Goal: Use online tool/utility: Utilize a website feature to perform a specific function

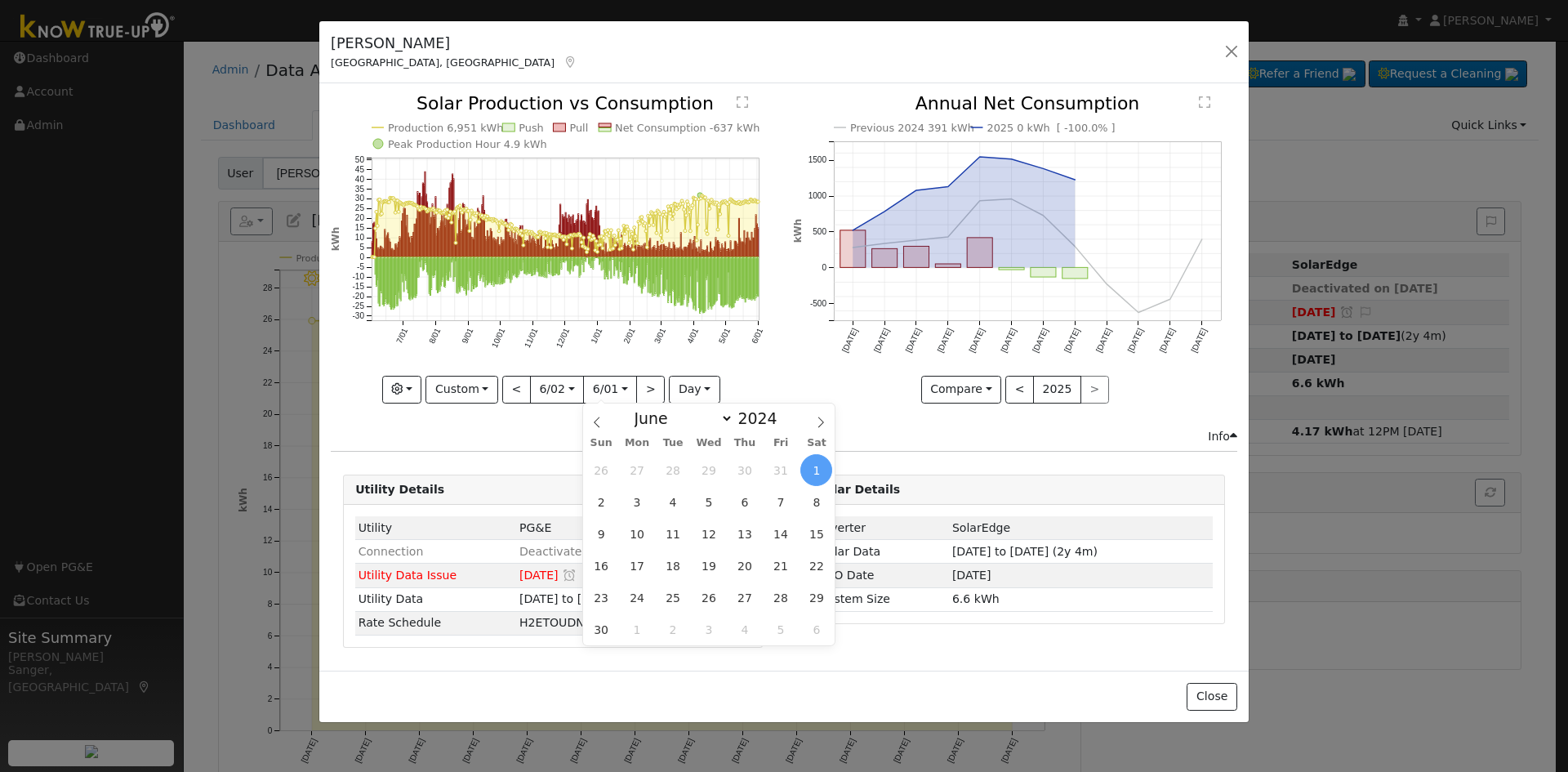
select select "5"
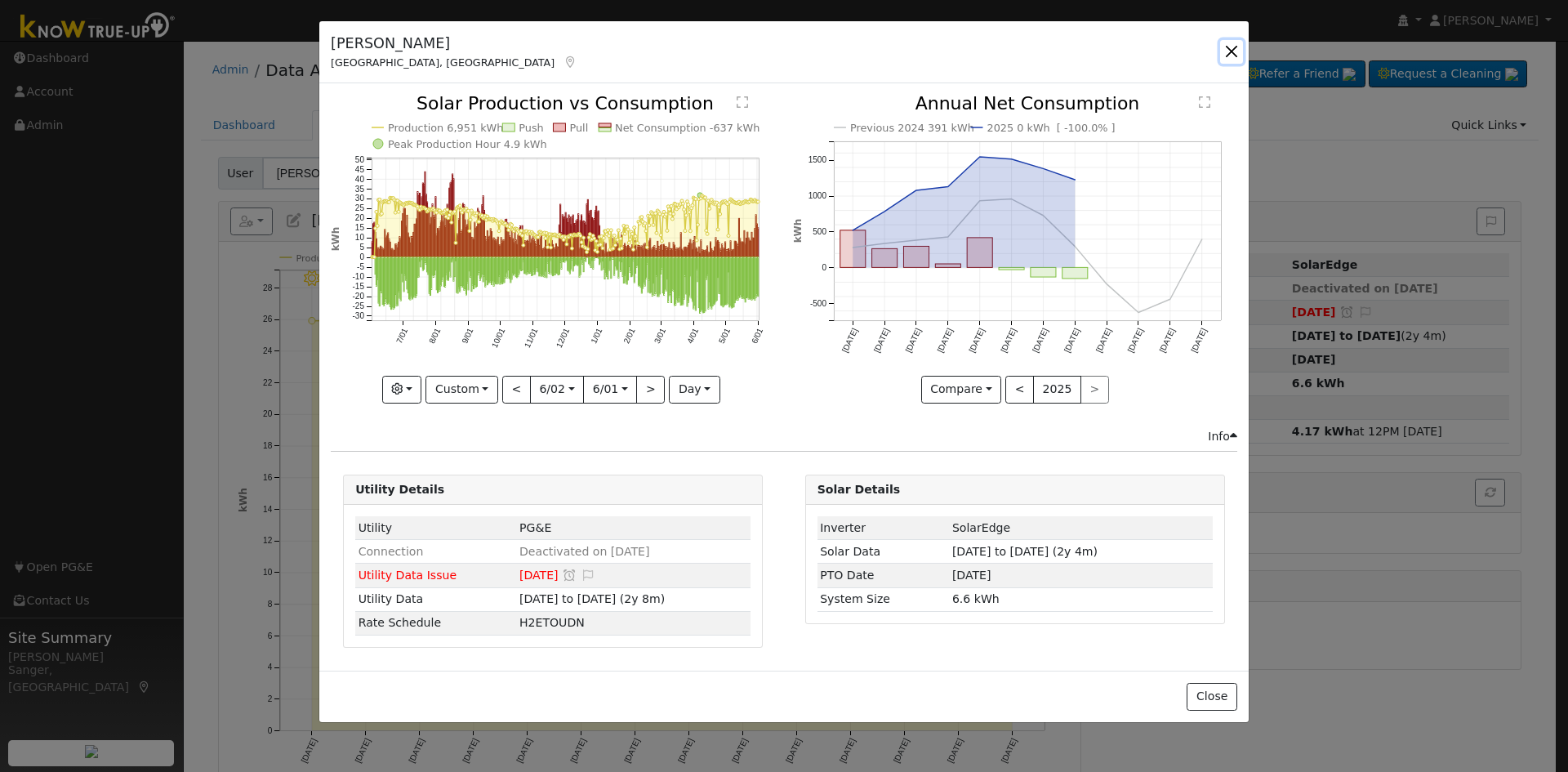
click at [1229, 49] on button "button" at bounding box center [1232, 51] width 22 height 22
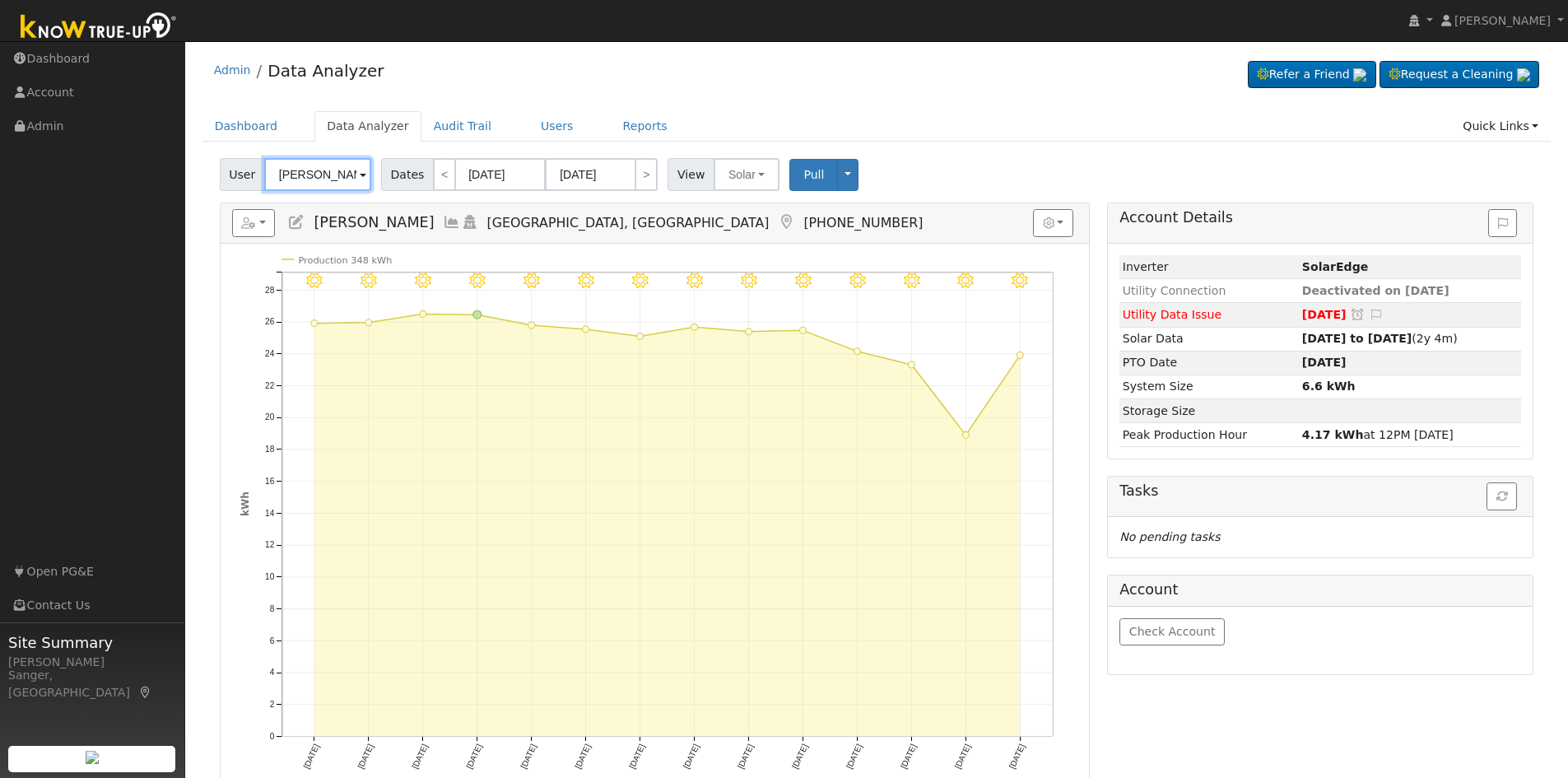
click at [319, 181] on input "[PERSON_NAME]" at bounding box center [317, 174] width 107 height 33
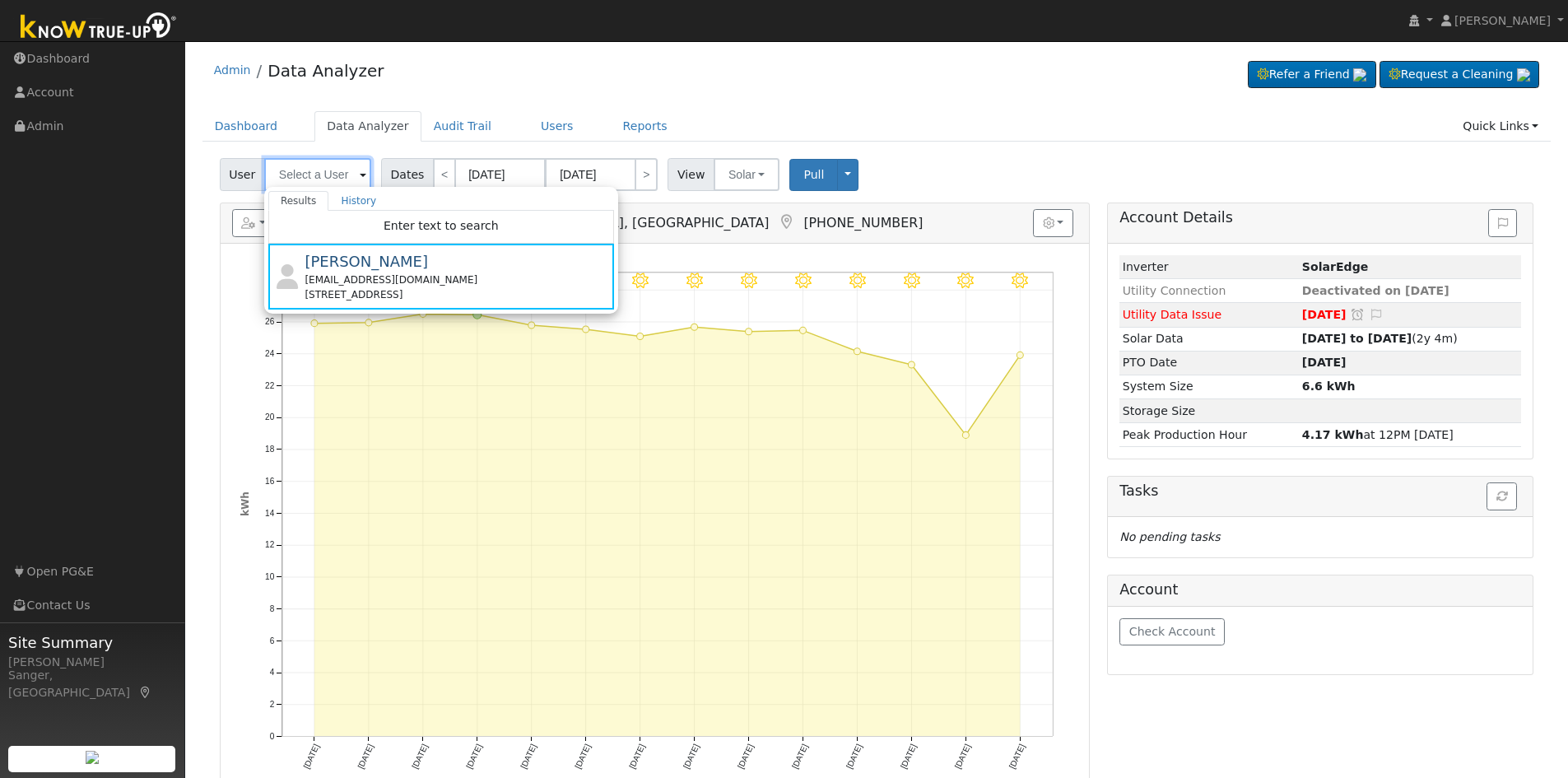
paste input "[PERSON_NAME]"
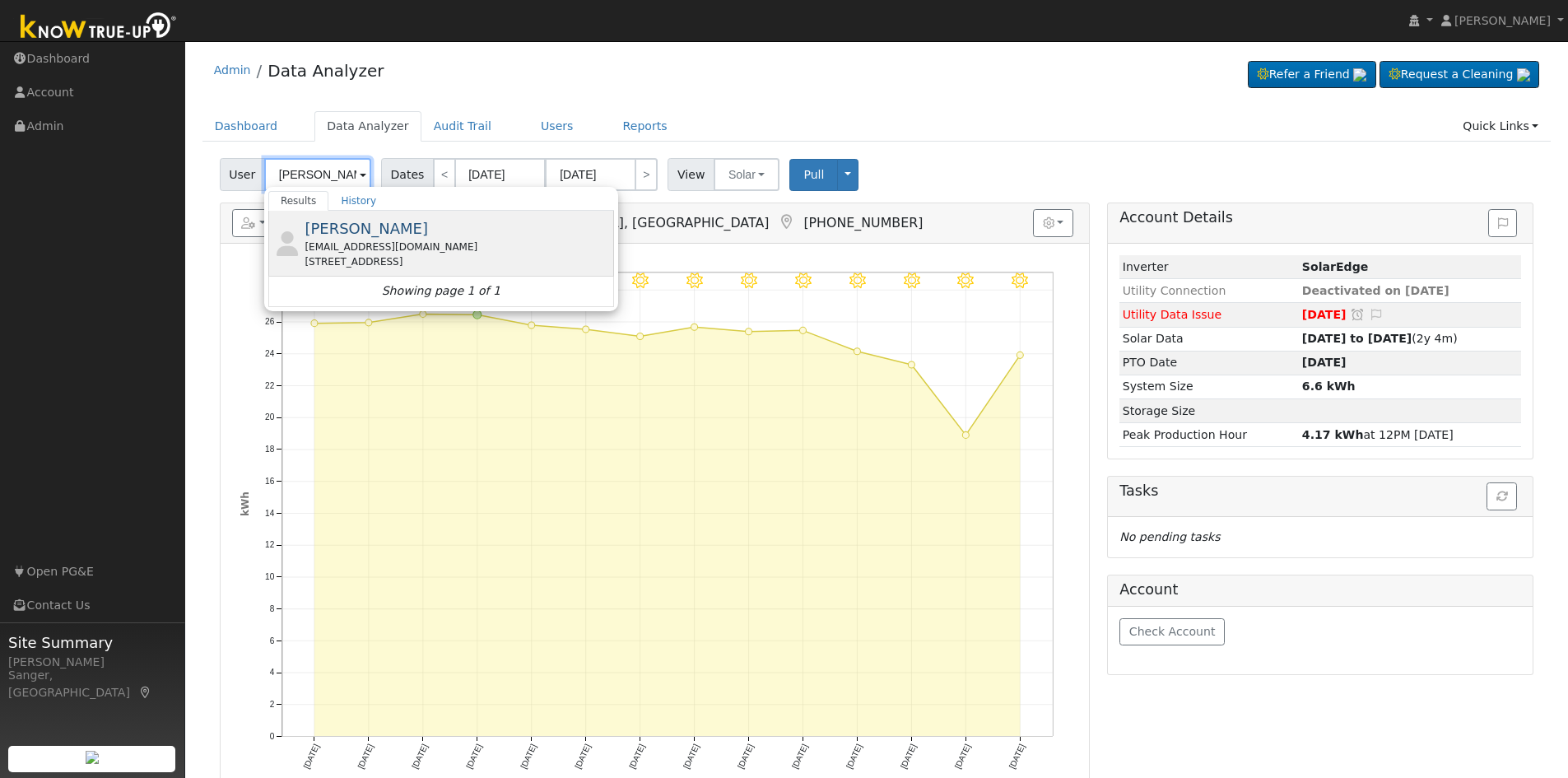
type input "[PERSON_NAME]"
click at [345, 245] on div "[EMAIL_ADDRESS][DOMAIN_NAME]" at bounding box center [457, 247] width 306 height 15
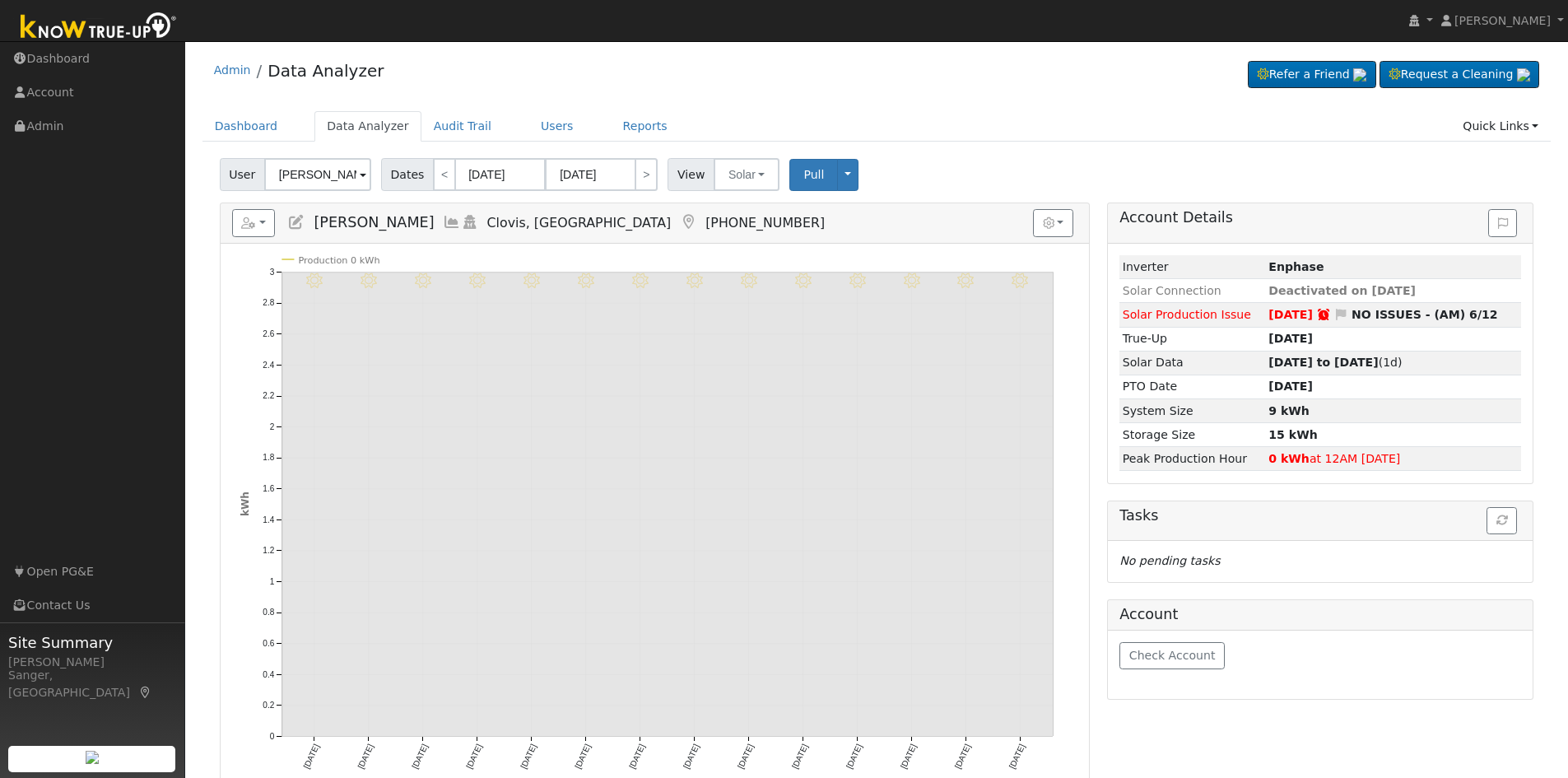
click at [443, 221] on icon at bounding box center [451, 222] width 18 height 15
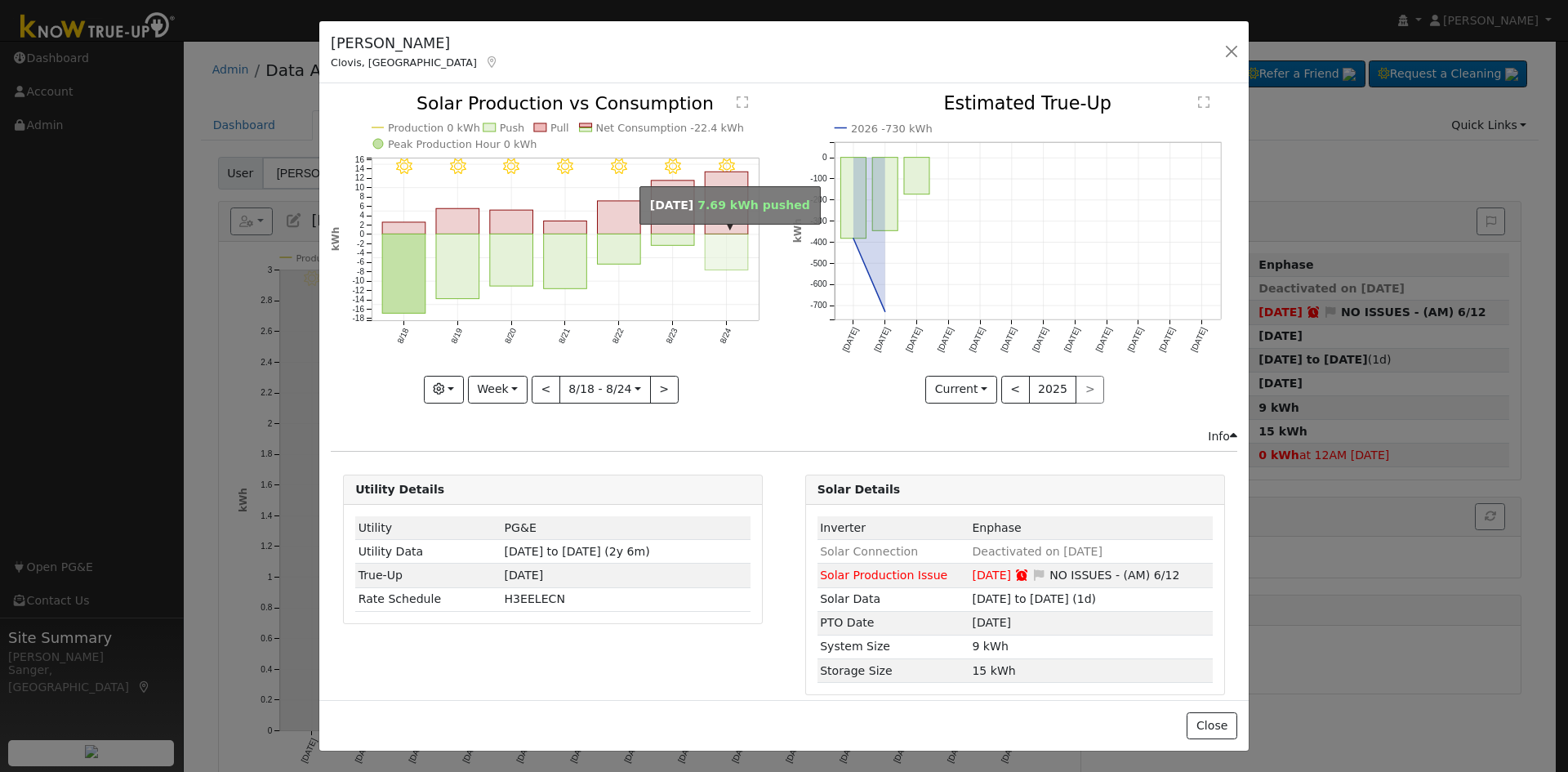
click at [710, 251] on rect "onclick=""" at bounding box center [727, 252] width 43 height 36
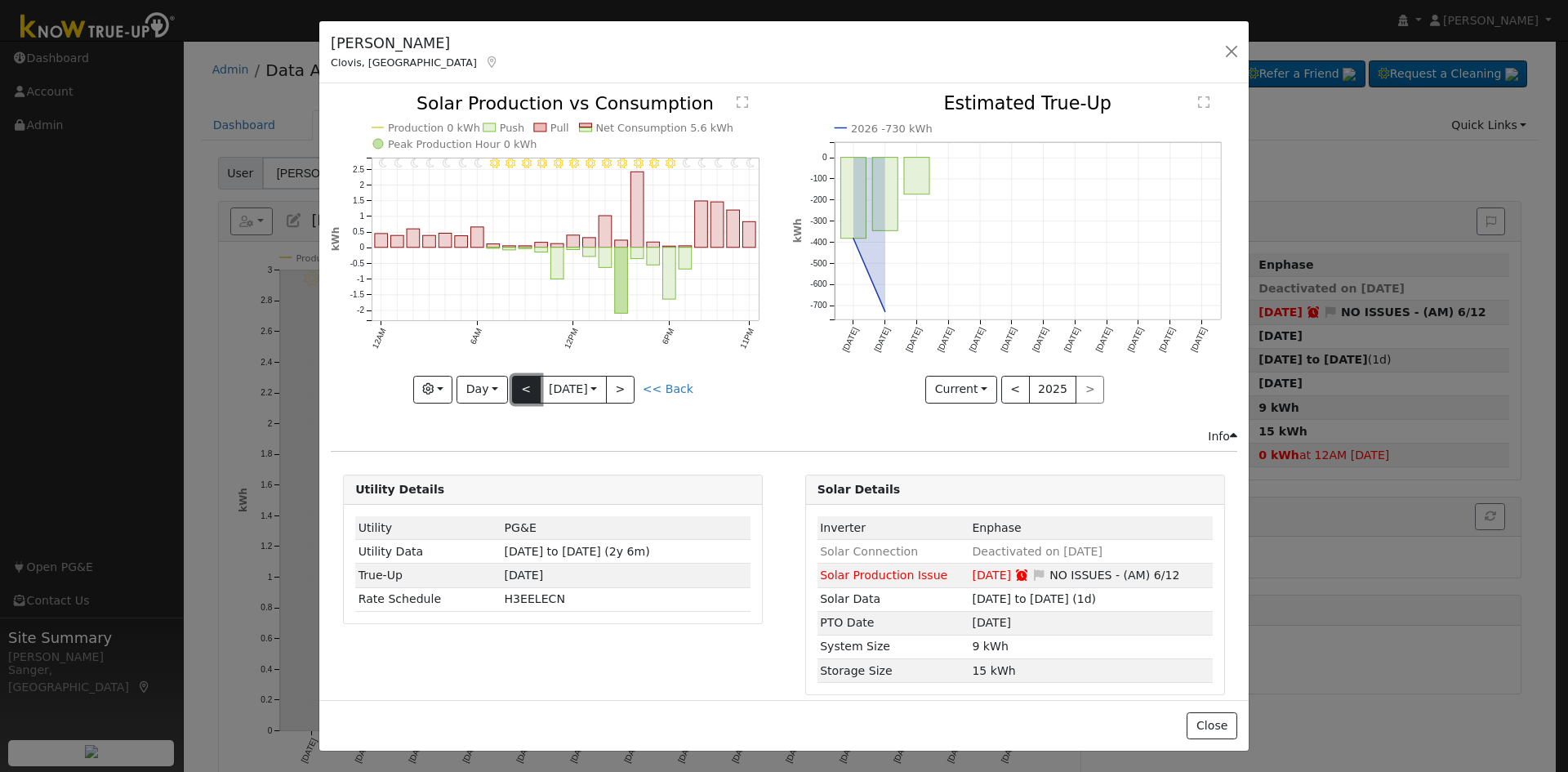
click at [523, 386] on button "<" at bounding box center [526, 390] width 29 height 28
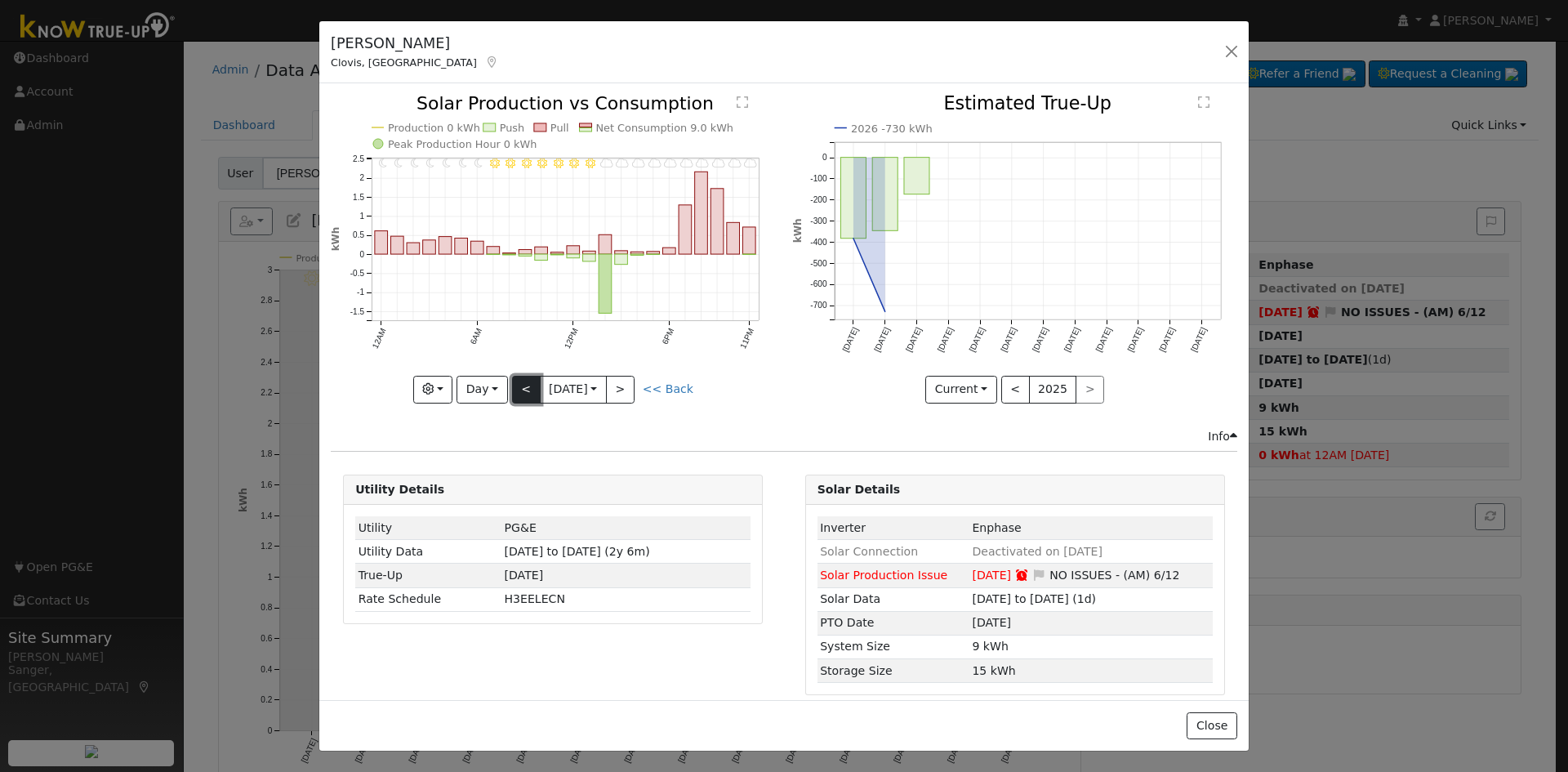
click at [523, 386] on button "<" at bounding box center [526, 390] width 29 height 28
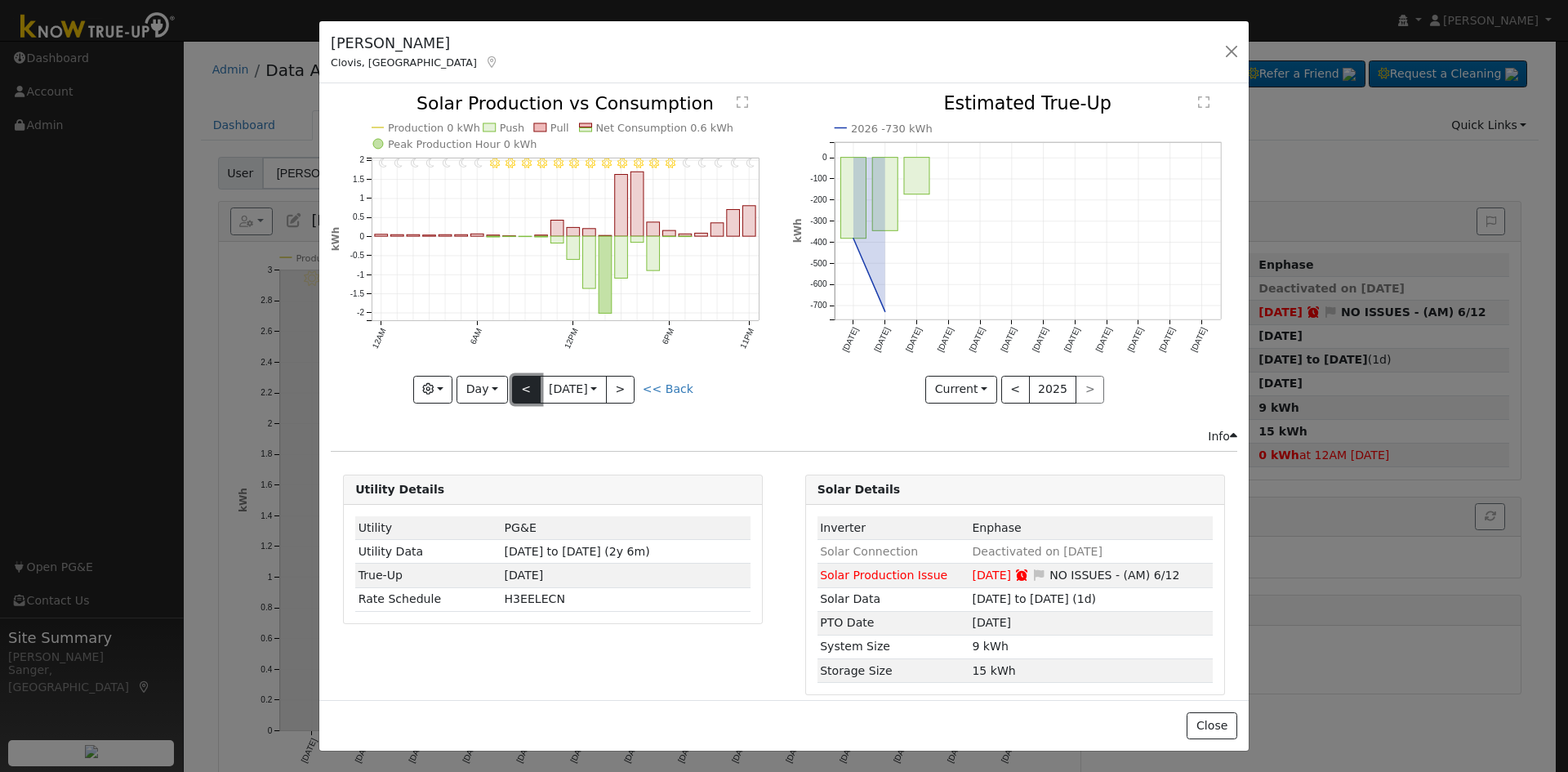
click at [523, 386] on button "<" at bounding box center [526, 390] width 29 height 28
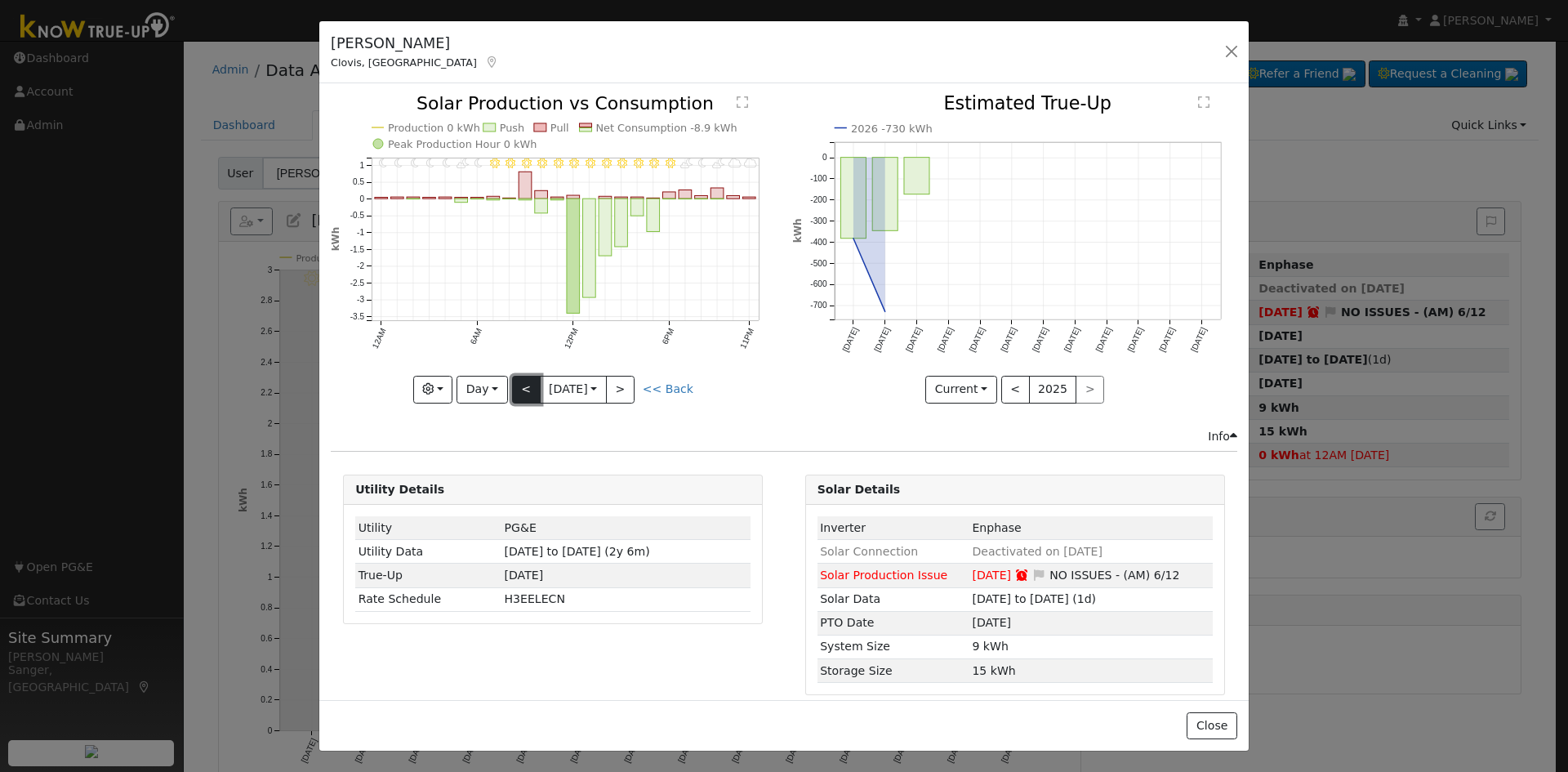
click at [520, 387] on button "<" at bounding box center [526, 390] width 29 height 28
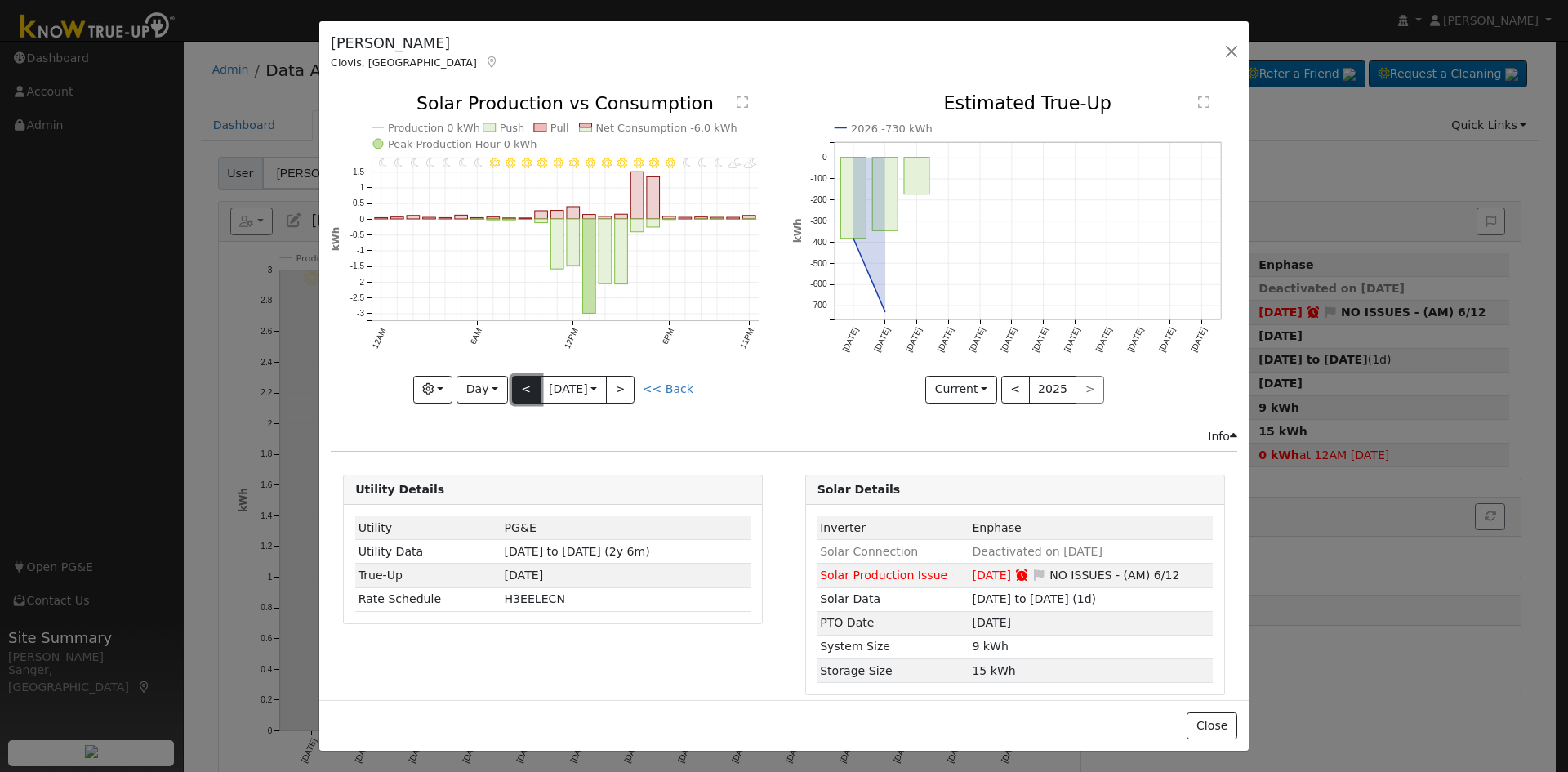
click at [519, 380] on button "<" at bounding box center [526, 390] width 29 height 28
type input "[DATE]"
